Goal: Browse casually: Explore the website without a specific task or goal

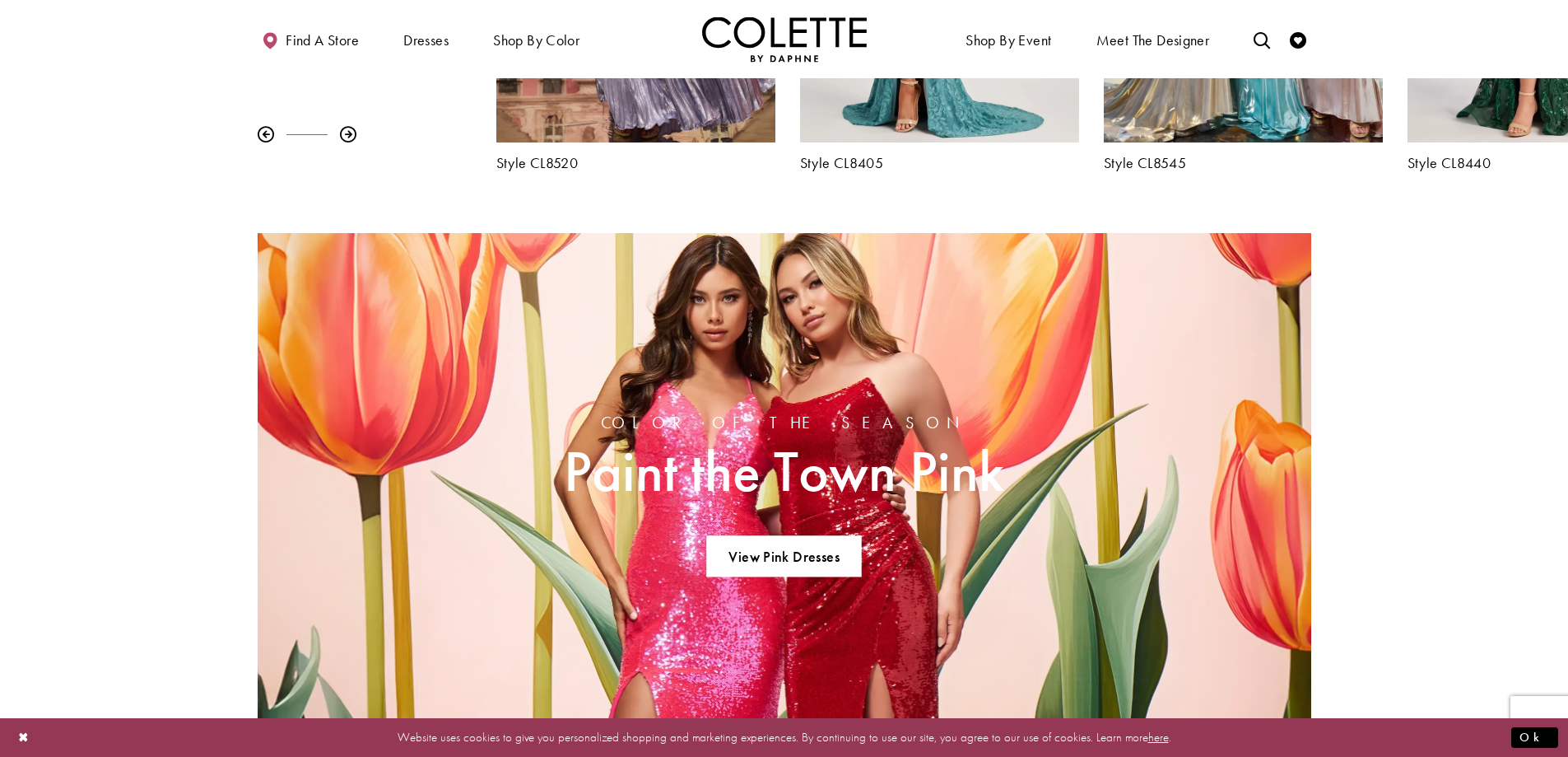
scroll to position [600, 0]
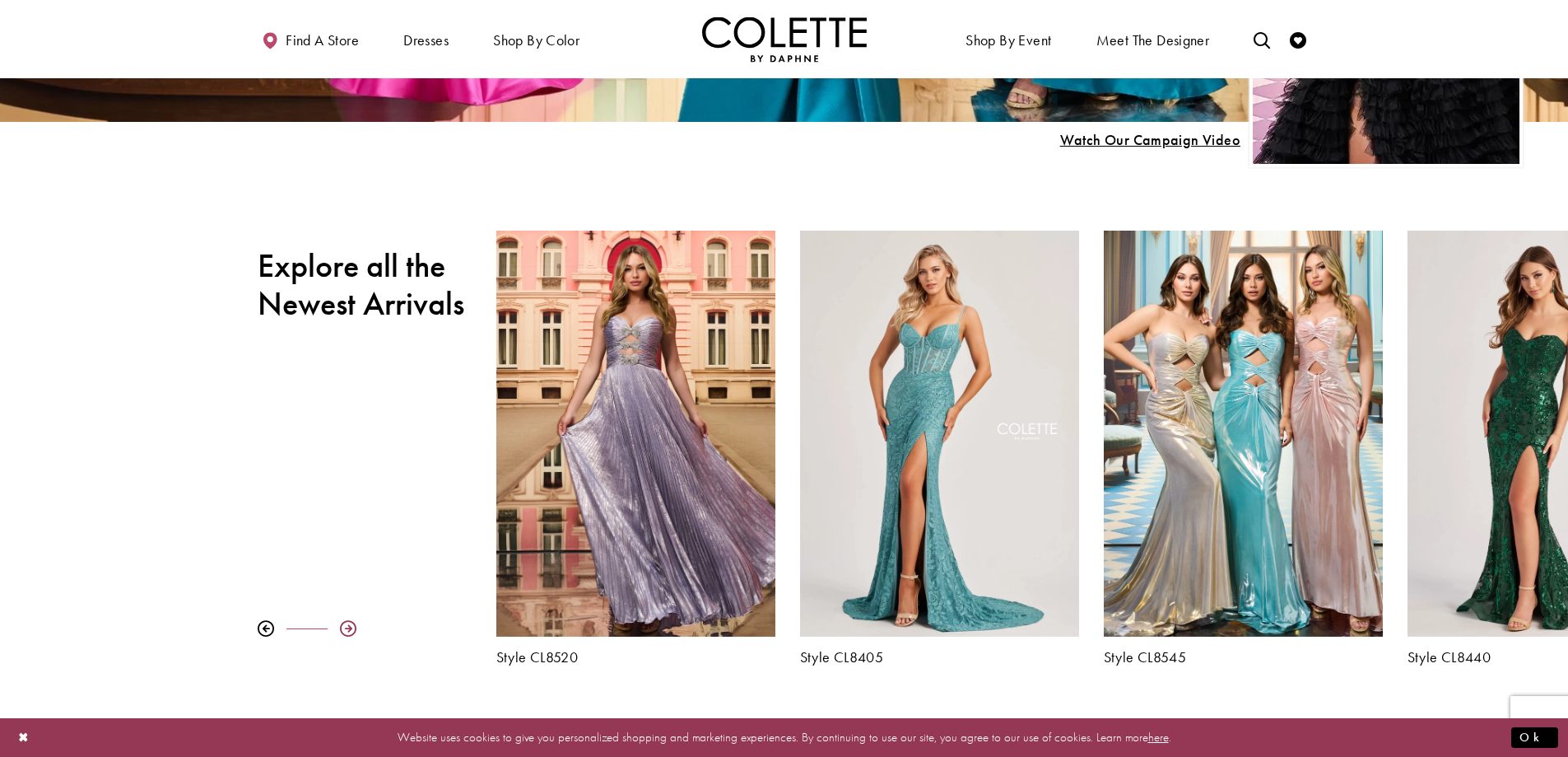
click at [346, 629] on div at bounding box center [348, 629] width 16 height 16
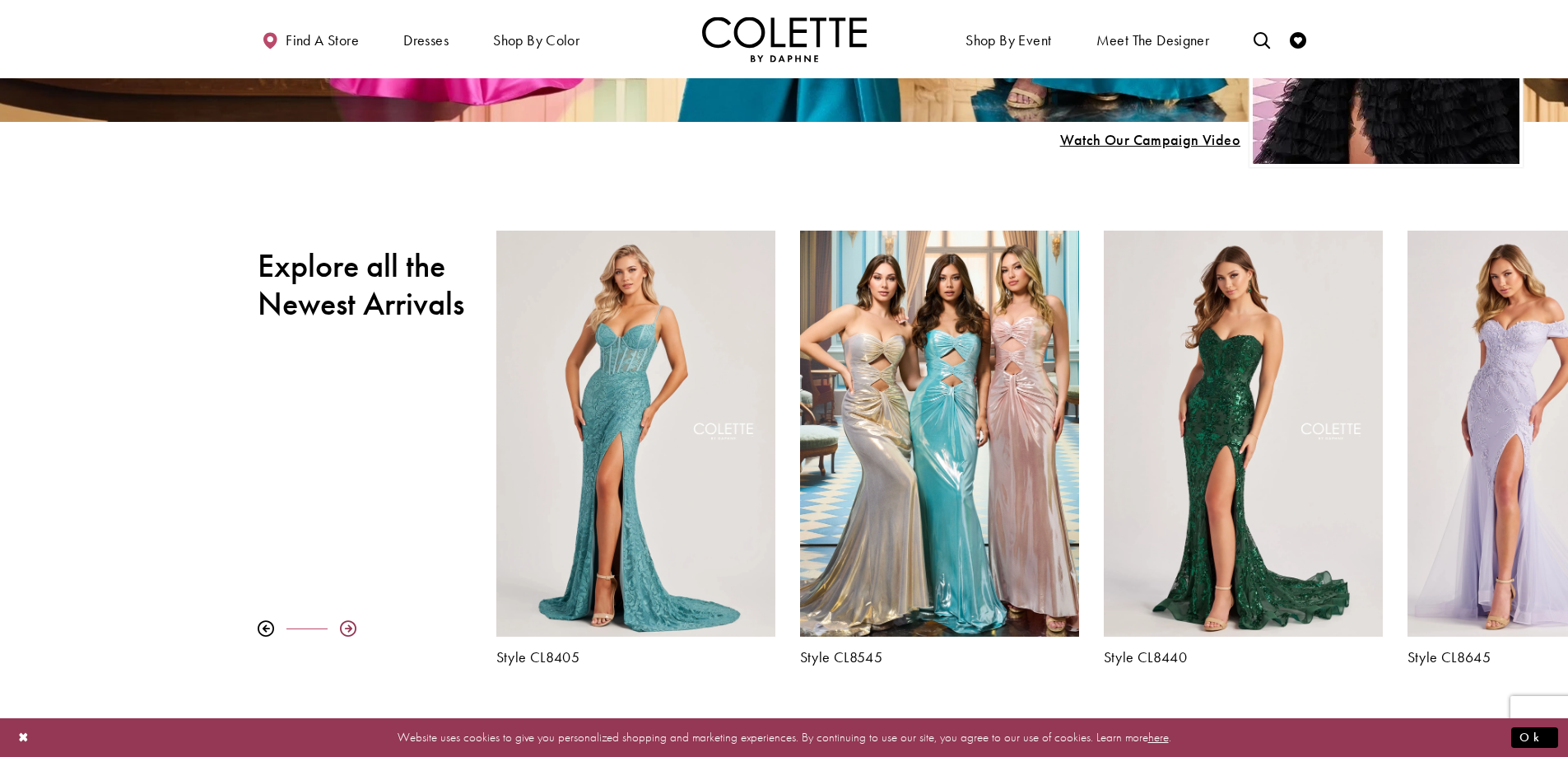
click at [346, 629] on div at bounding box center [348, 629] width 16 height 16
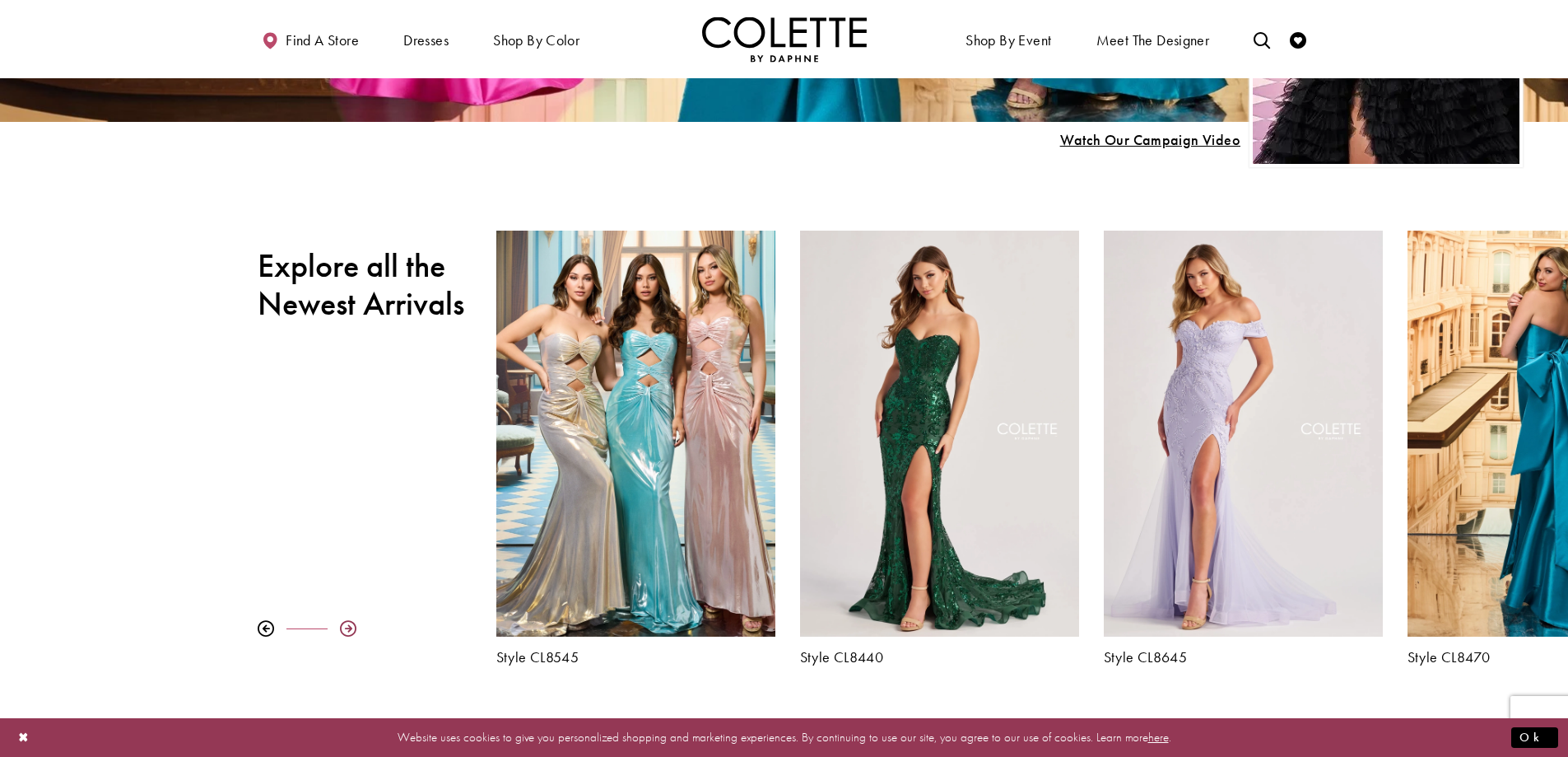
click at [346, 629] on div at bounding box center [348, 629] width 16 height 16
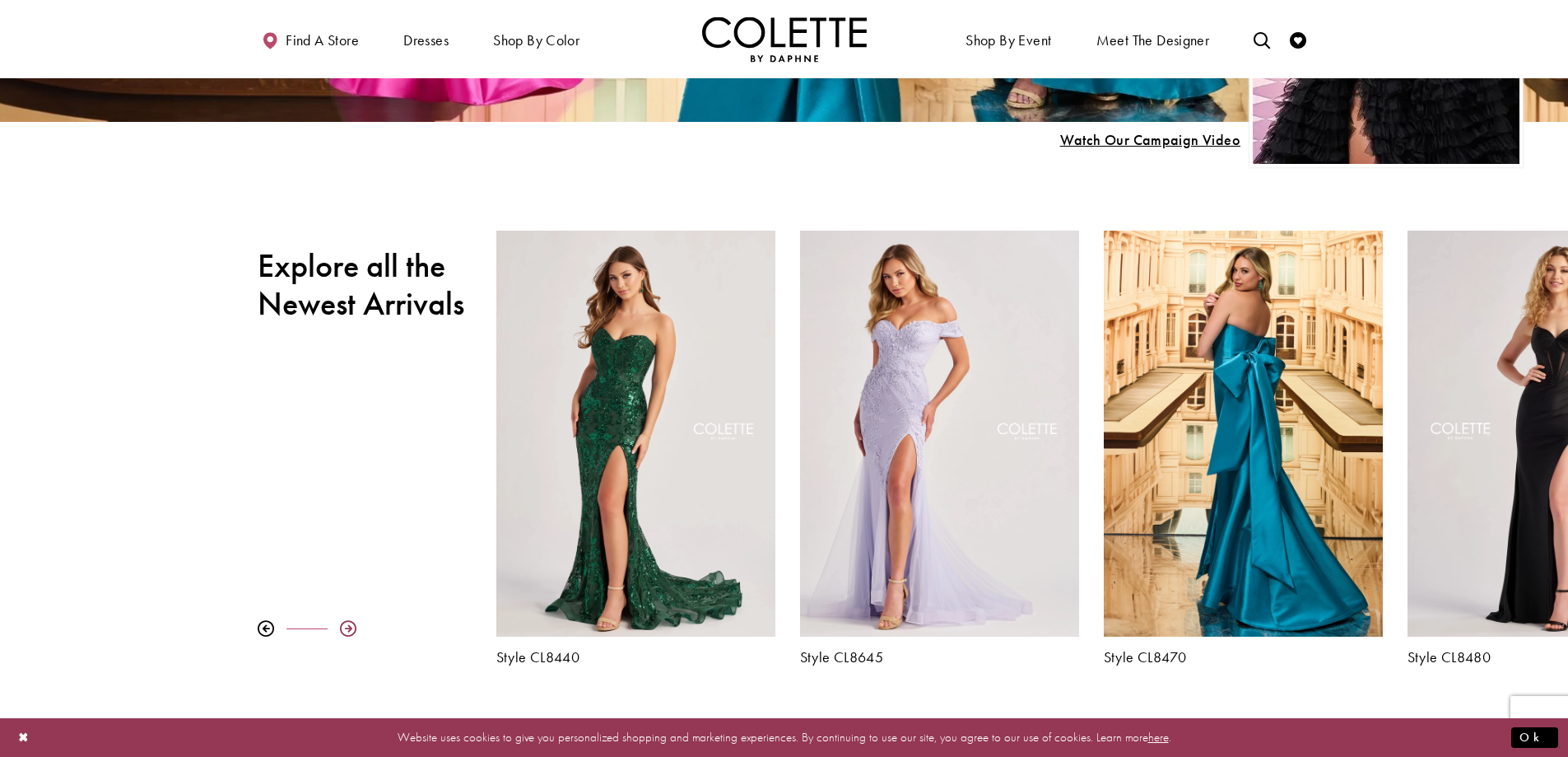
click at [346, 629] on div at bounding box center [348, 629] width 16 height 16
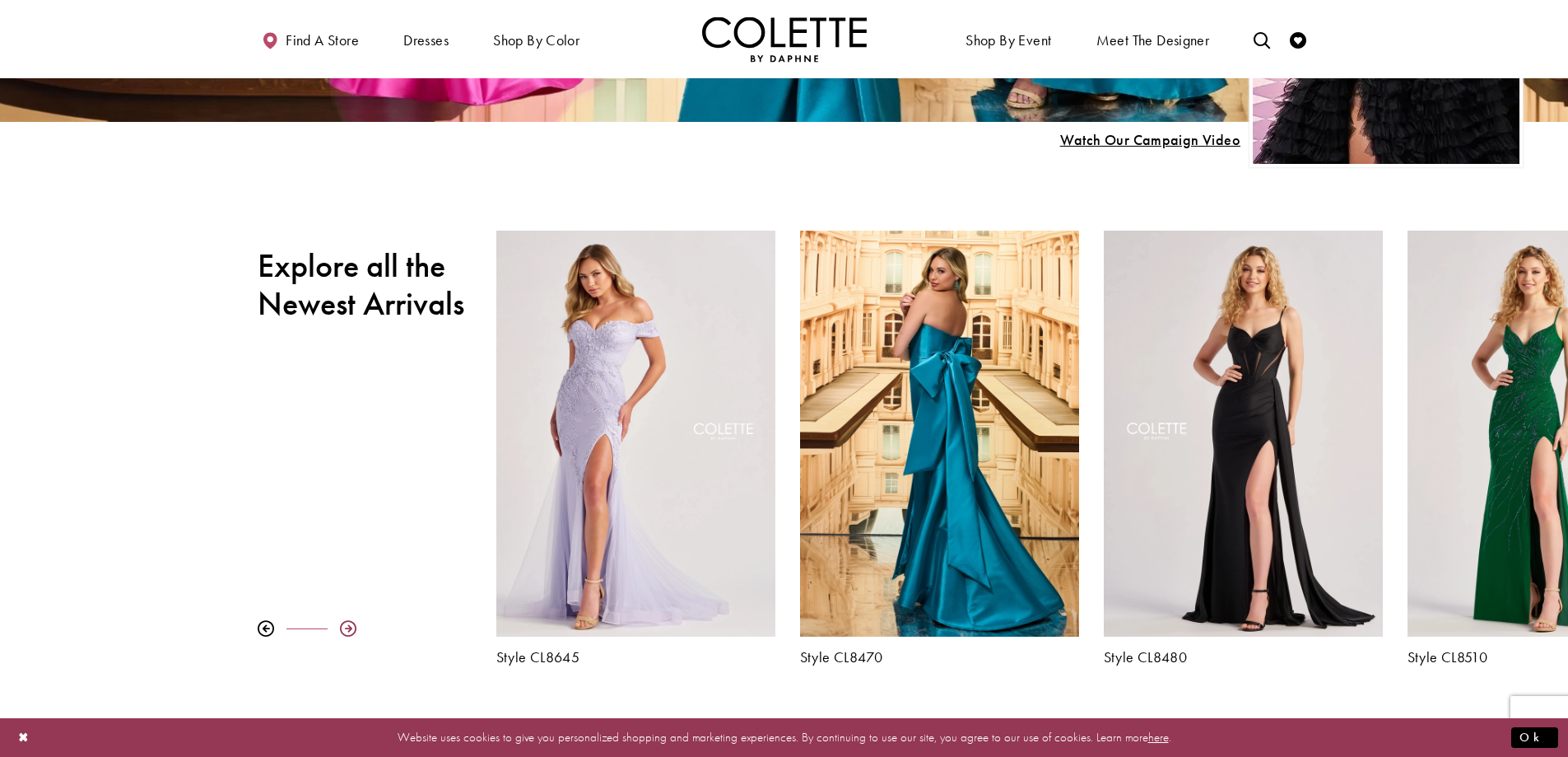
click at [346, 629] on div at bounding box center [348, 629] width 16 height 16
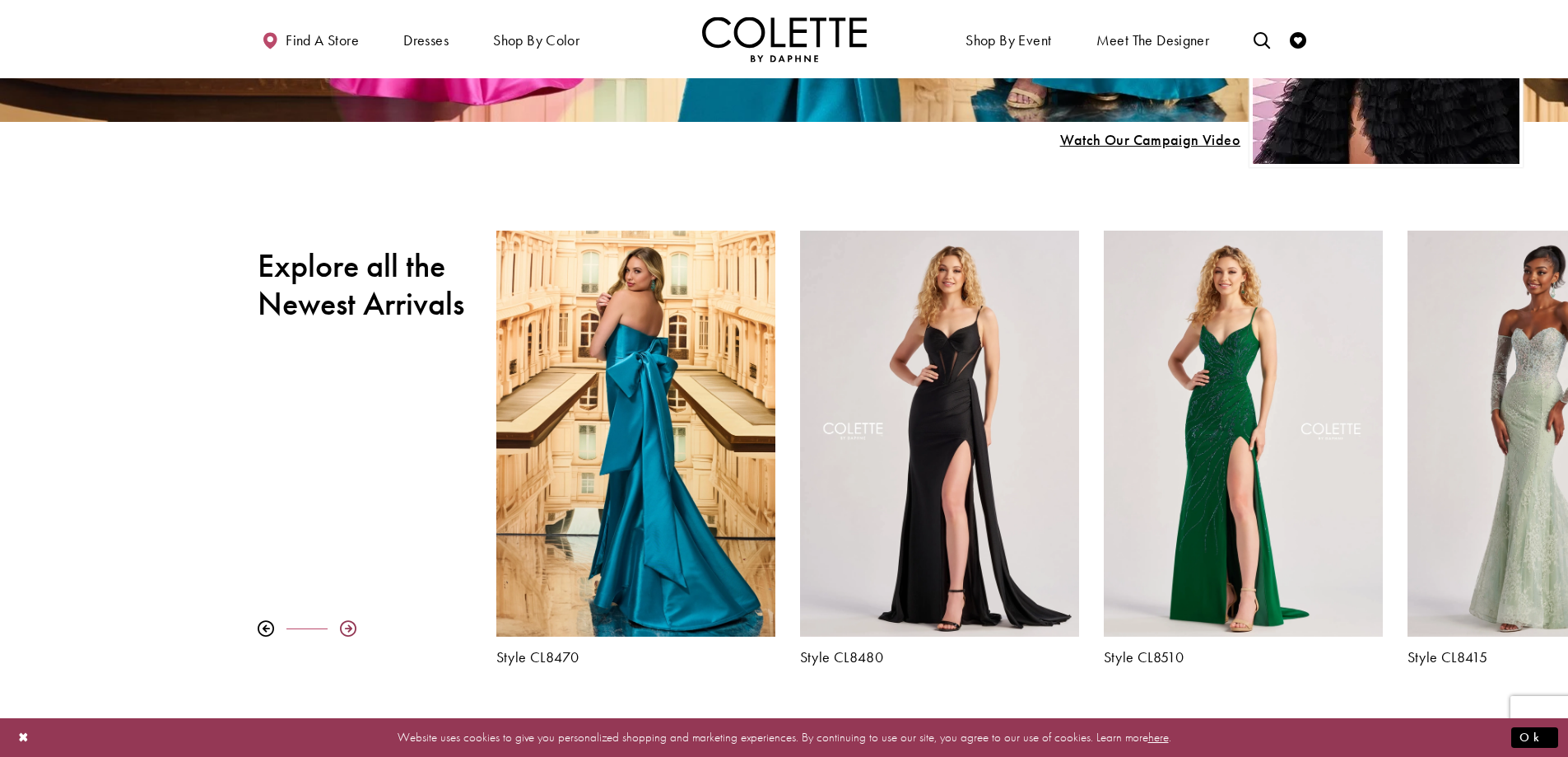
click at [346, 629] on div at bounding box center [348, 629] width 16 height 16
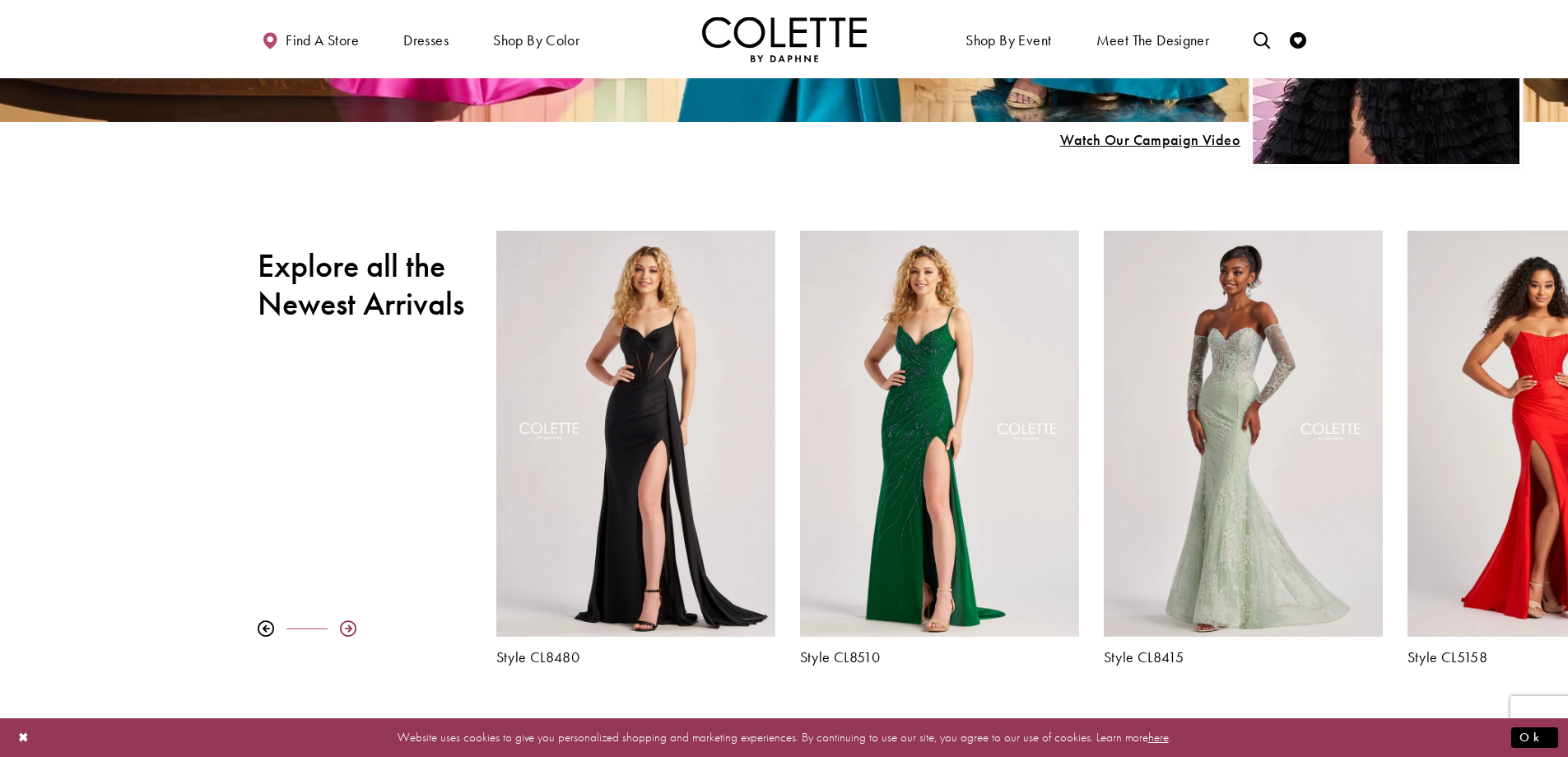
click at [346, 629] on div at bounding box center [348, 629] width 16 height 16
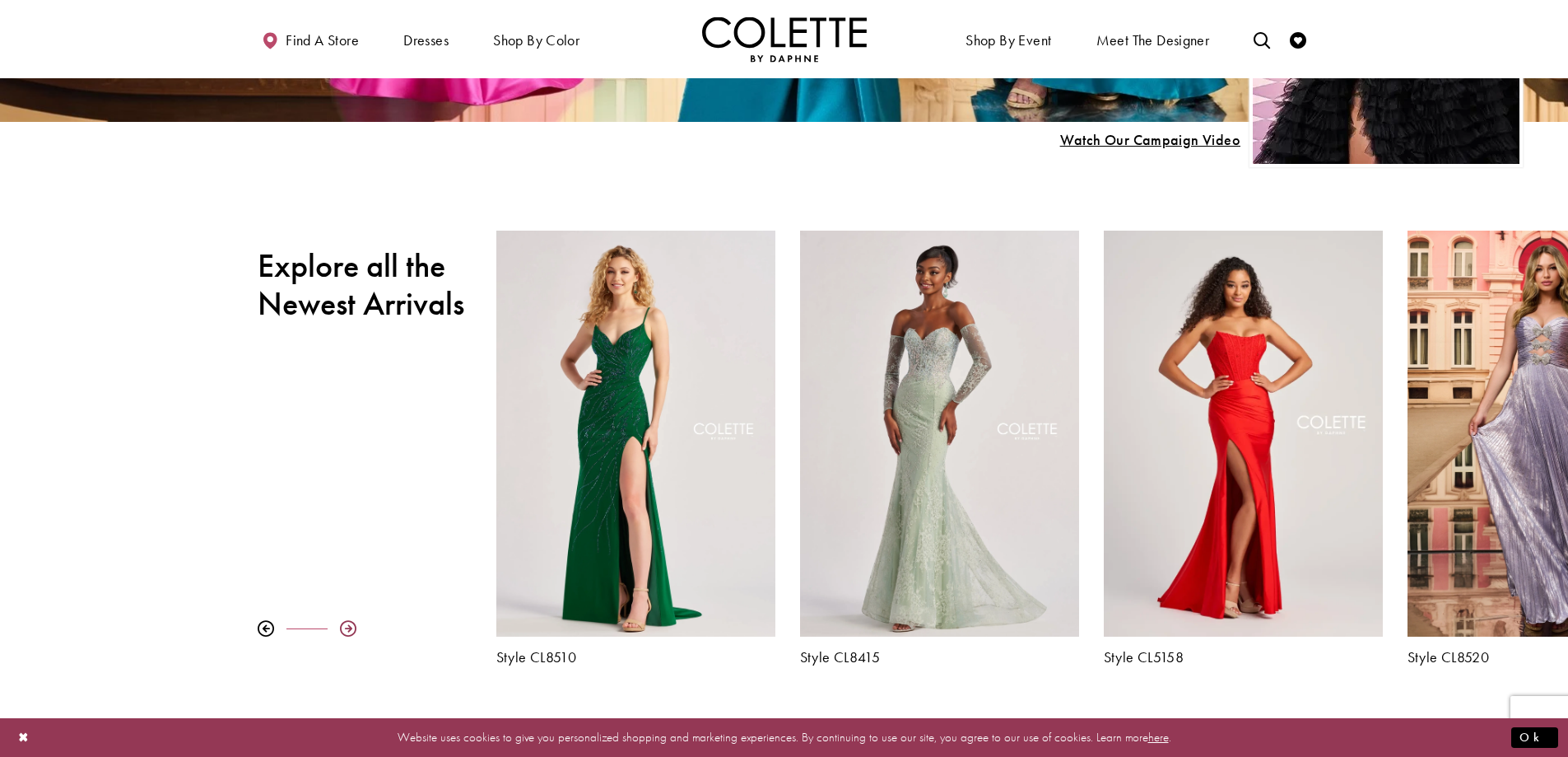
click at [346, 629] on div at bounding box center [348, 629] width 16 height 16
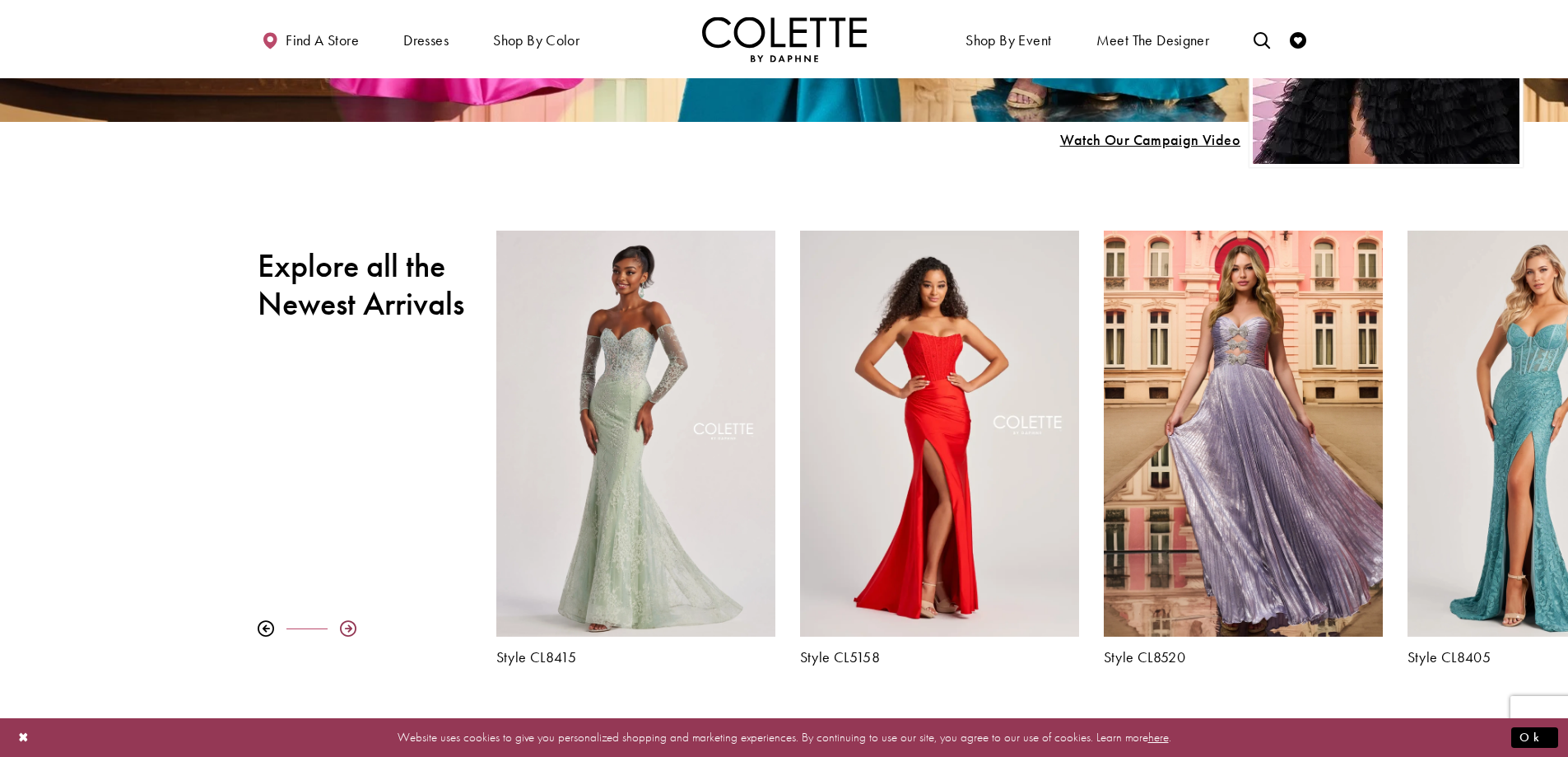
click at [346, 629] on div at bounding box center [348, 629] width 16 height 16
